Goal: Find specific page/section: Find specific page/section

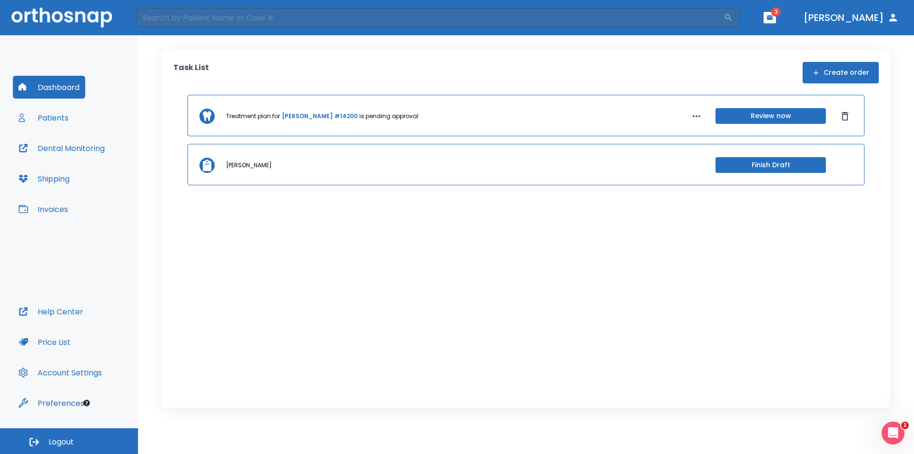
click at [41, 118] on button "Patients" at bounding box center [43, 117] width 61 height 23
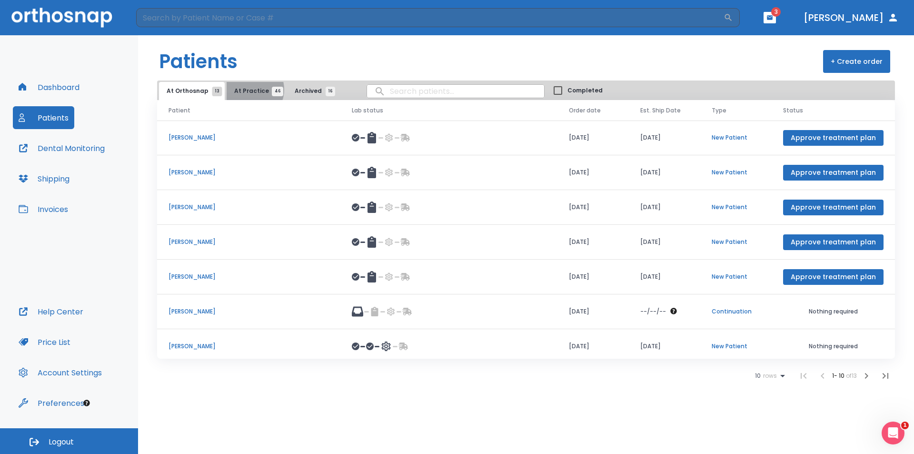
click at [248, 90] on span "At Practice 46" at bounding box center [255, 91] width 43 height 9
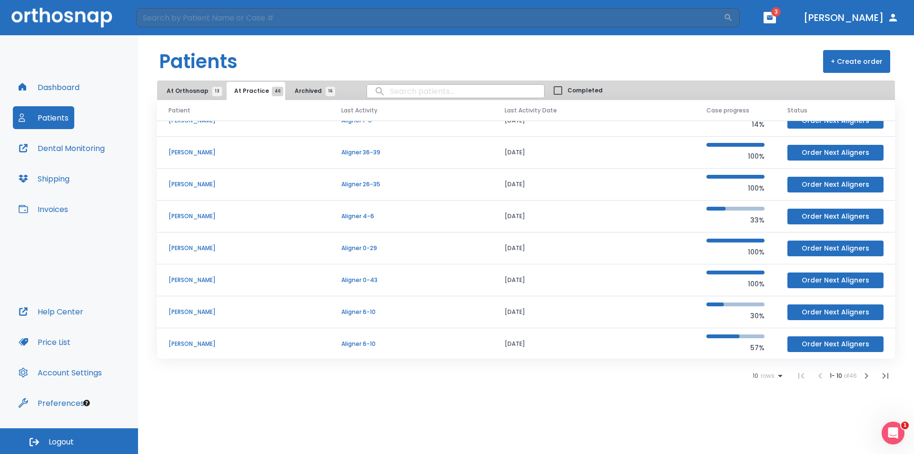
scroll to position [81, 0]
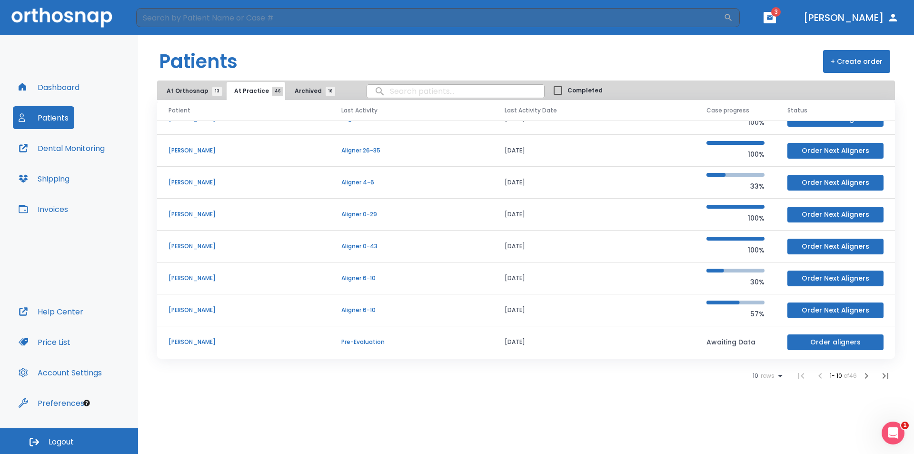
click at [776, 372] on icon at bounding box center [780, 375] width 11 height 11
click at [764, 432] on p "100" at bounding box center [764, 430] width 10 height 9
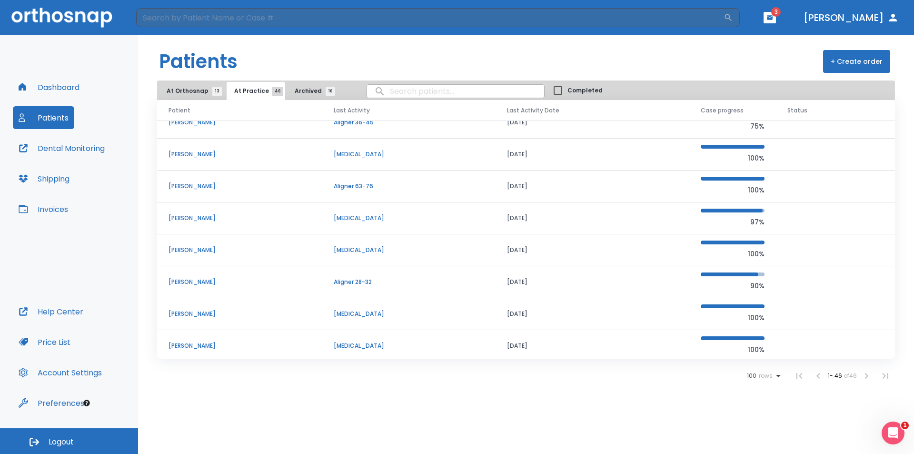
scroll to position [1273, 0]
